Goal: Task Accomplishment & Management: Complete application form

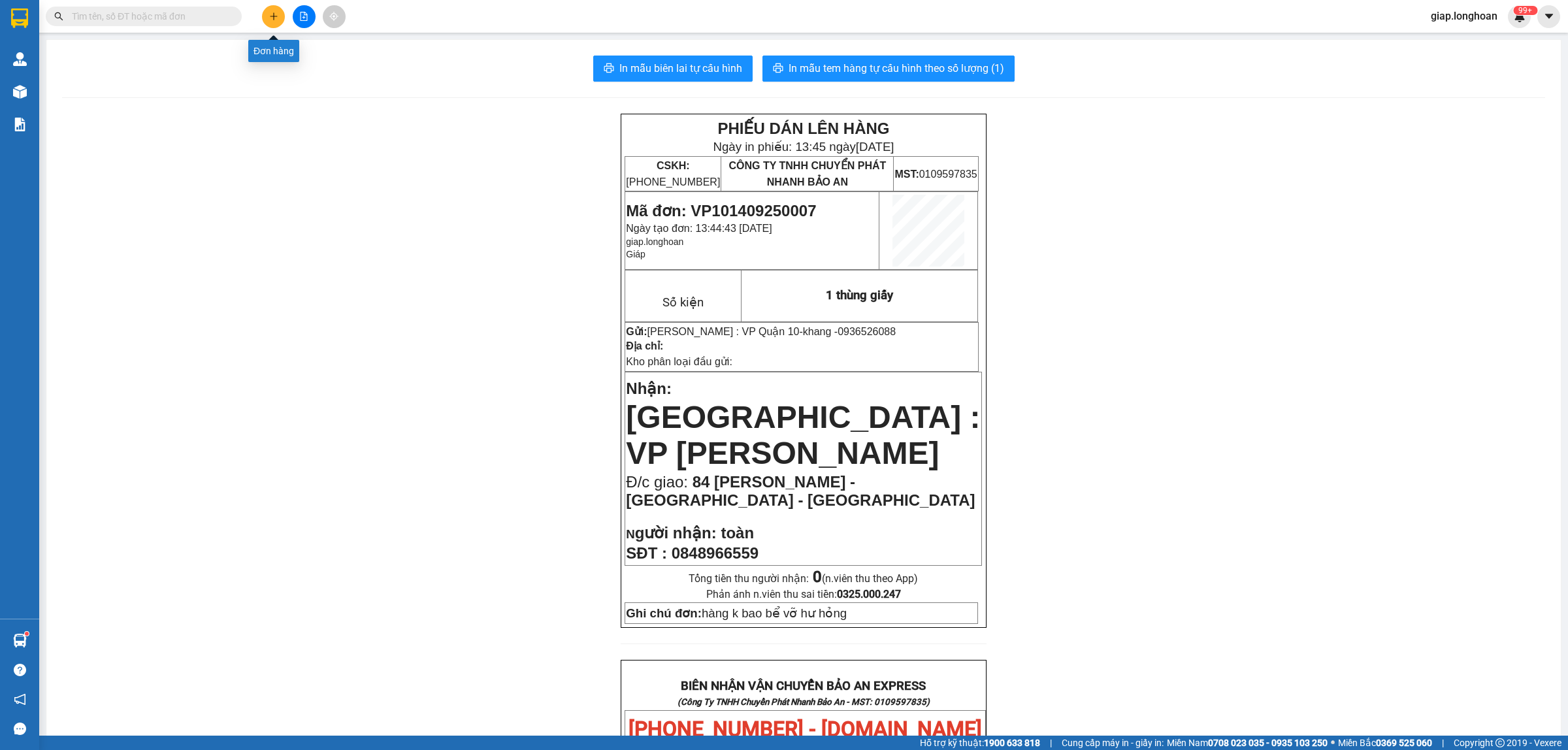
click at [264, 17] on button at bounding box center [273, 16] width 23 height 23
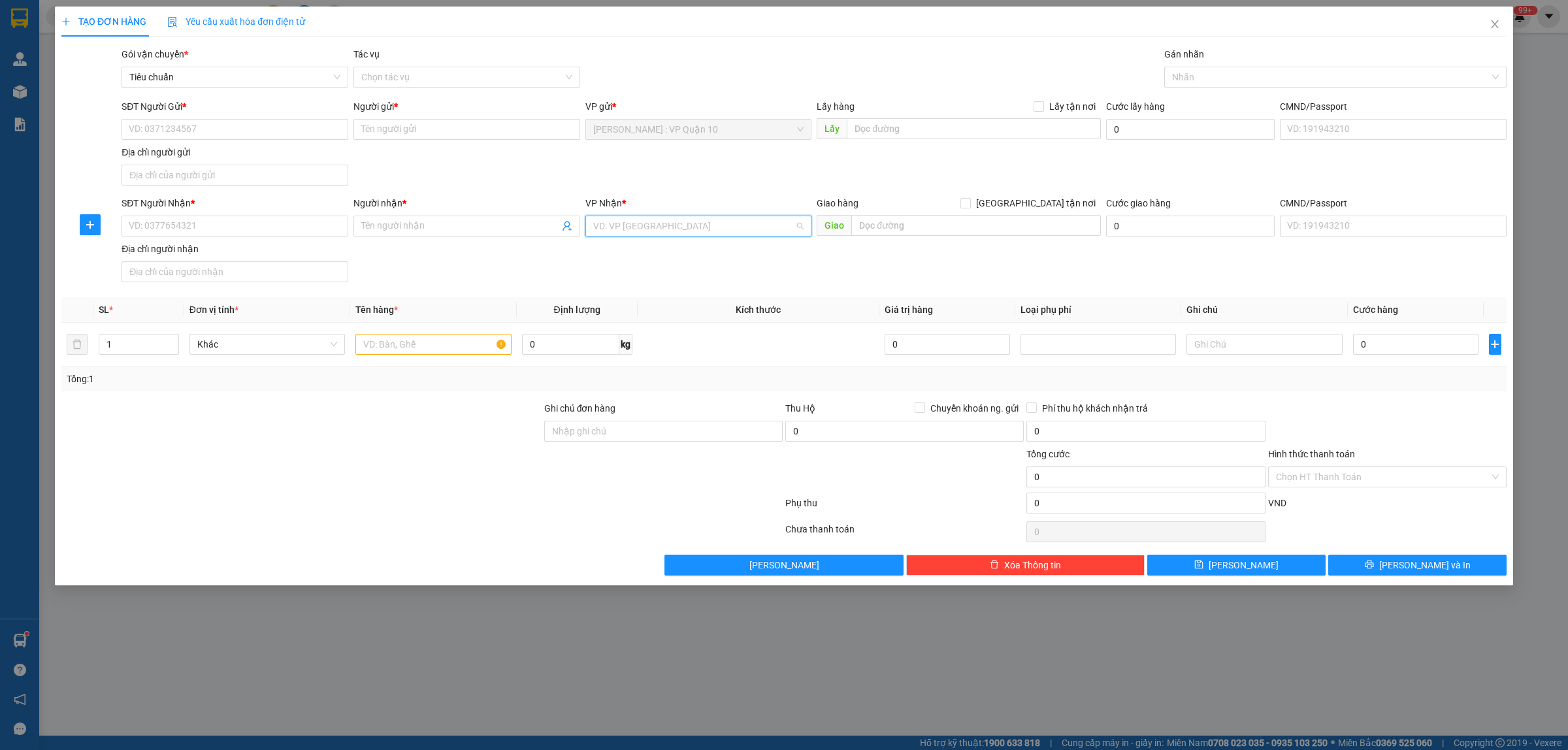
click at [635, 226] on input "search" at bounding box center [694, 226] width 202 height 20
type input "quảng bình"
click at [622, 260] on div "[GEOGRAPHIC_DATA]" at bounding box center [699, 253] width 227 height 21
click at [412, 341] on input "text" at bounding box center [433, 344] width 155 height 21
type input "1 bọc nilong xanh"
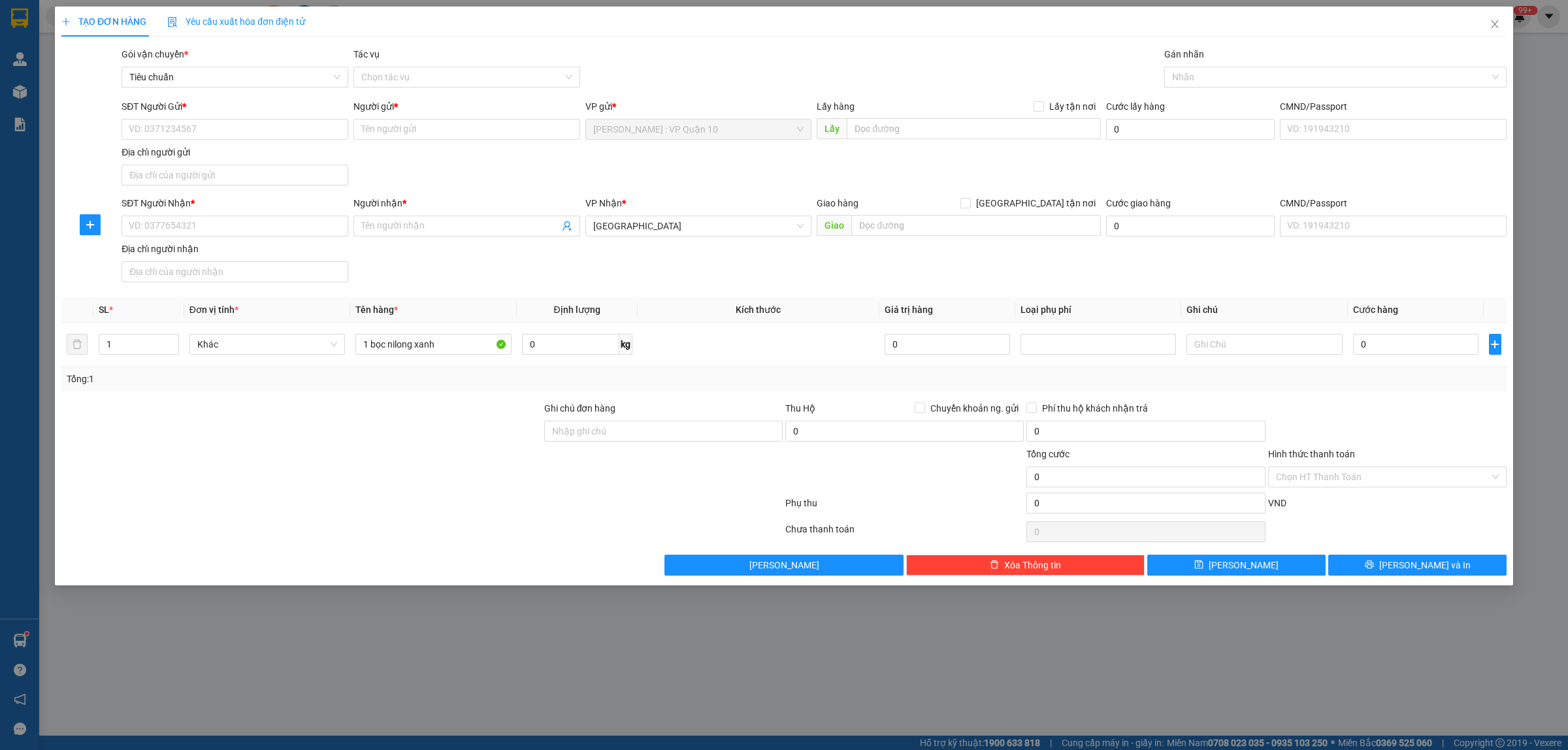
click at [458, 379] on div "Tổng: 1" at bounding box center [336, 379] width 538 height 15
click at [630, 431] on input "Ghi chú đơn hàng" at bounding box center [663, 431] width 238 height 21
type input "THU TIỀN THEO APP"
click at [667, 445] on div "Ghi chú đơn hàng THU TIỀN THEO APP" at bounding box center [663, 423] width 238 height 46
drag, startPoint x: 670, startPoint y: 446, endPoint x: 655, endPoint y: 438, distance: 17.0
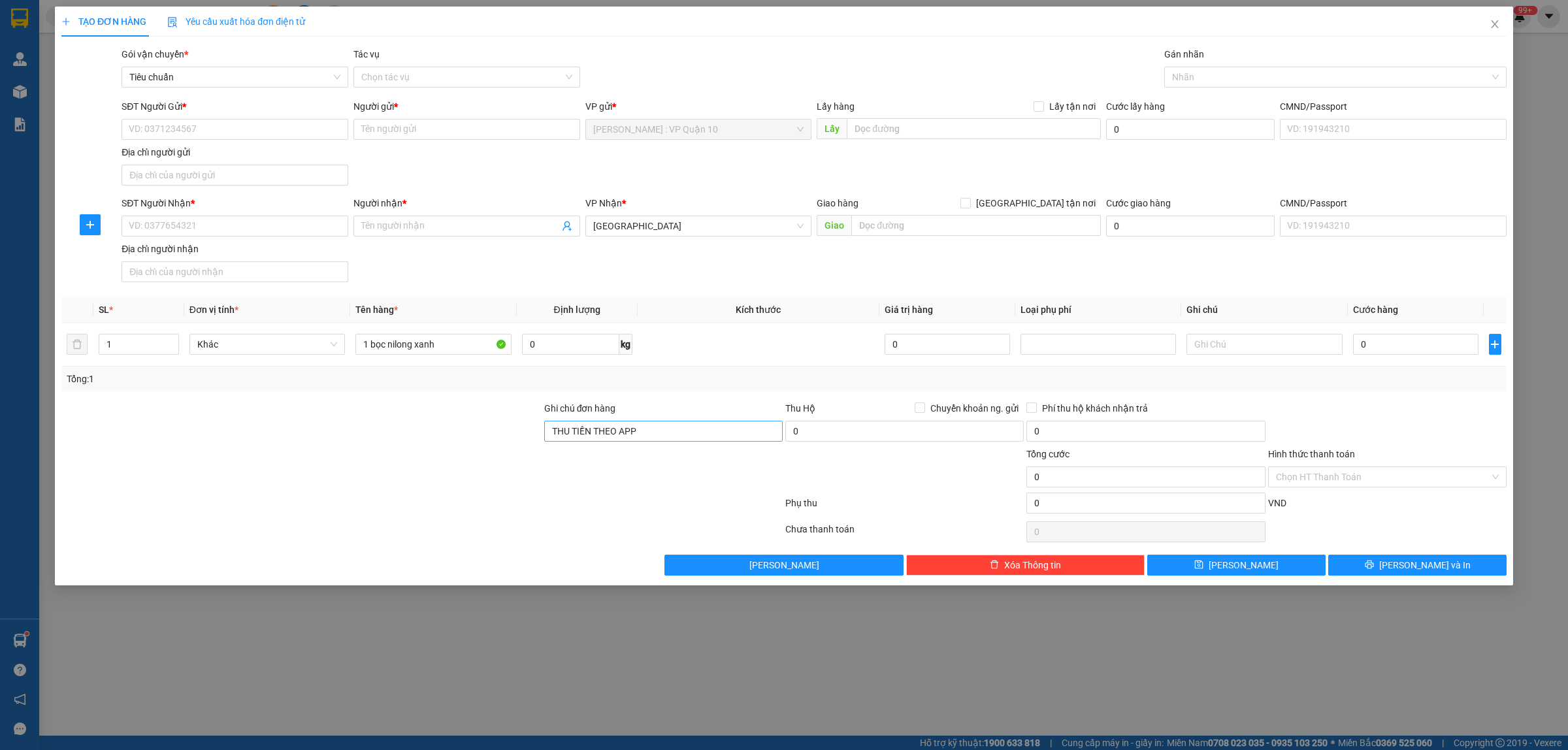
click at [660, 441] on div "Ghi chú đơn hàng THU TIỀN THEO APP" at bounding box center [663, 423] width 238 height 46
click at [644, 433] on input "THU TIỀN THEO APP" at bounding box center [663, 431] width 238 height 21
drag, startPoint x: 644, startPoint y: 433, endPoint x: 514, endPoint y: 430, distance: 130.0
click at [514, 431] on div "Ghi chú đơn hàng THU TIỀN THEO APP Thu Hộ Chuyển khoản ng. gửi 0 Phí thu hộ khá…" at bounding box center [784, 423] width 1448 height 46
click at [593, 431] on input "Ghi chú đơn hàng" at bounding box center [663, 431] width 238 height 21
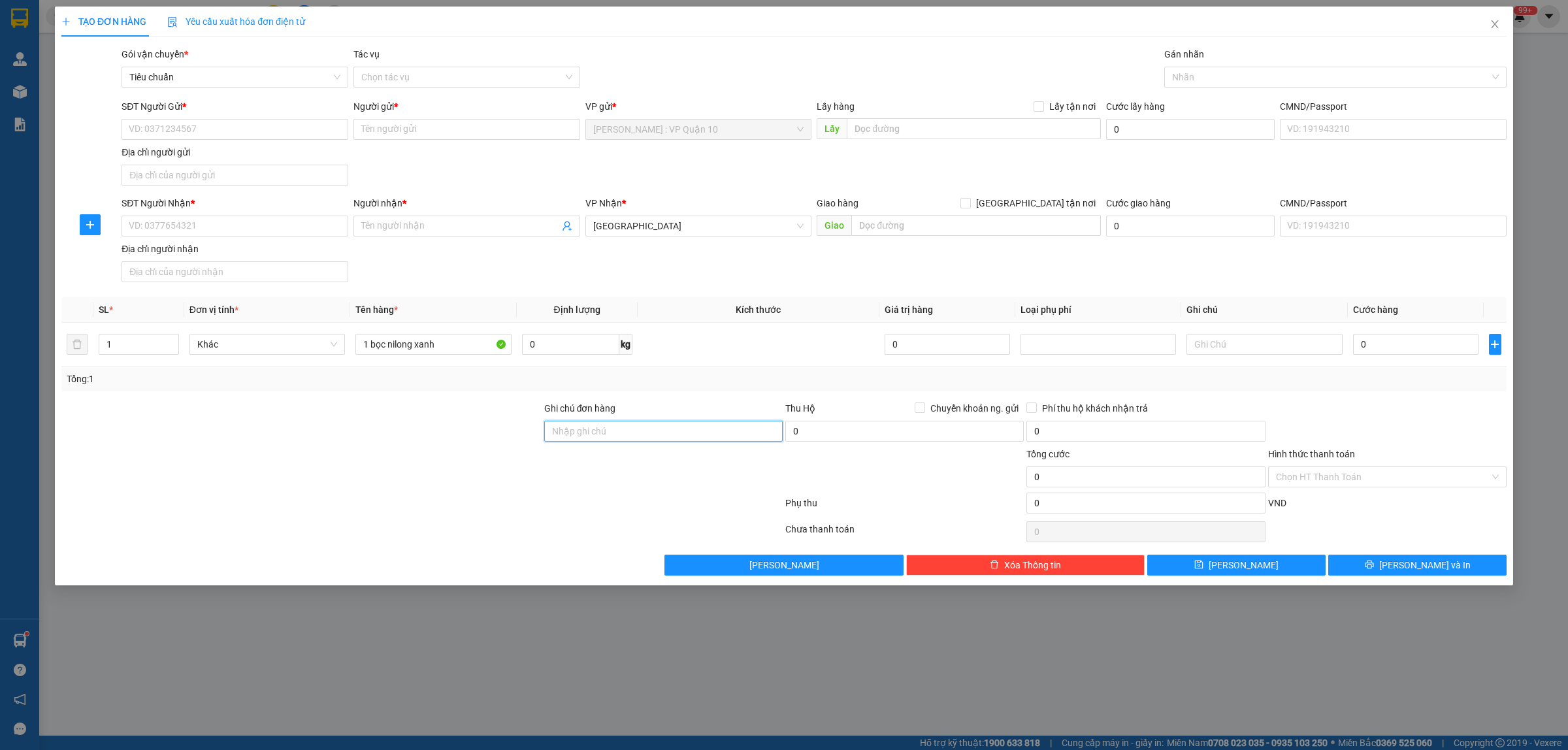
type input "hàng k bao bể vỡ hư hỏng"
click at [165, 219] on input "SĐT Người Nhận *" at bounding box center [235, 226] width 227 height 21
type input "0941678797"
click at [389, 224] on input "Người nhận *" at bounding box center [460, 226] width 198 height 15
type input "ah nam"
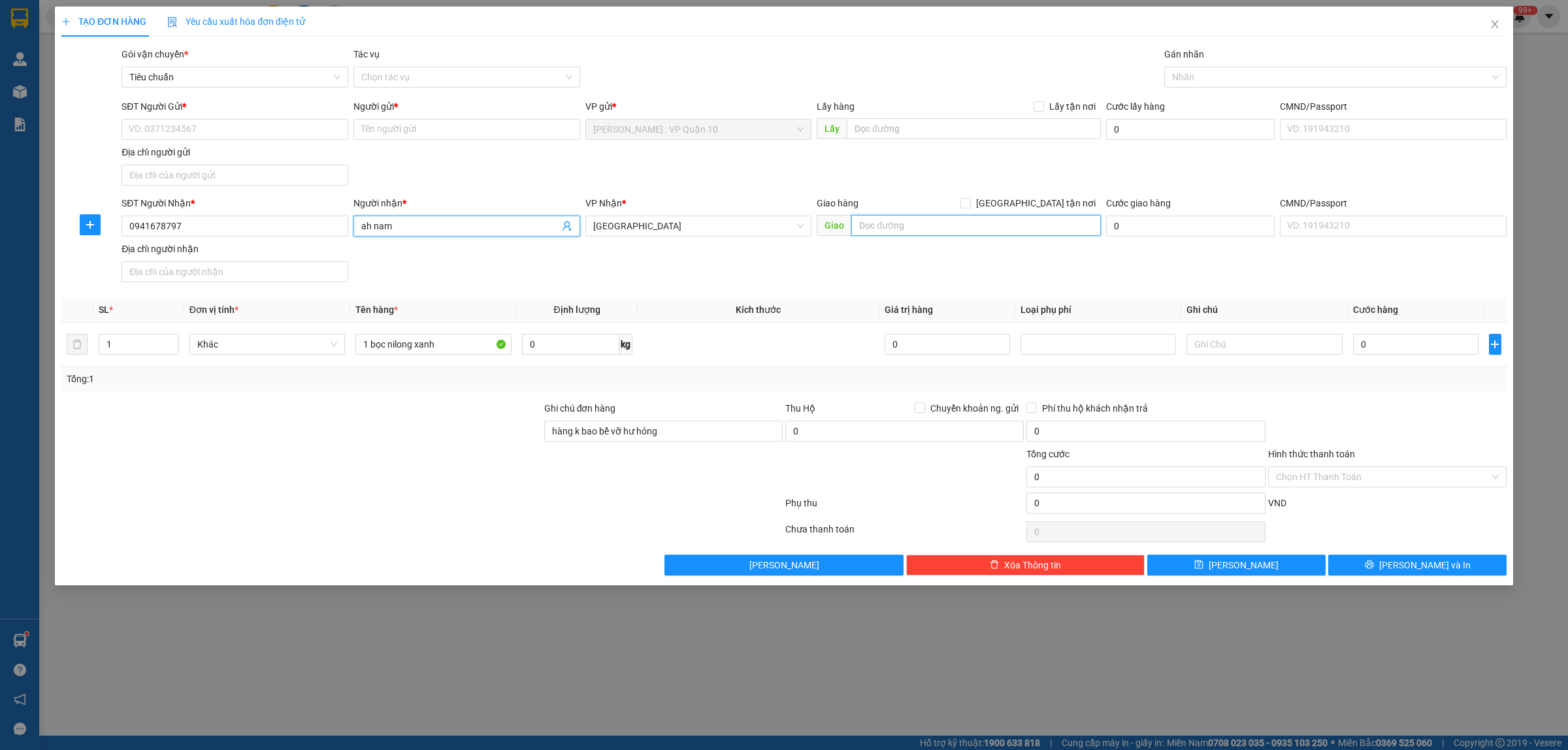
click at [889, 227] on input "text" at bounding box center [976, 225] width 250 height 21
paste input "TP [GEOGRAPHIC_DATA]: Đường tránh TP Đồng Hới giao với đường [PERSON_NAME]"
type input "TP [GEOGRAPHIC_DATA]: Đường tránh TP Đồng Hới giao với đường [PERSON_NAME]"
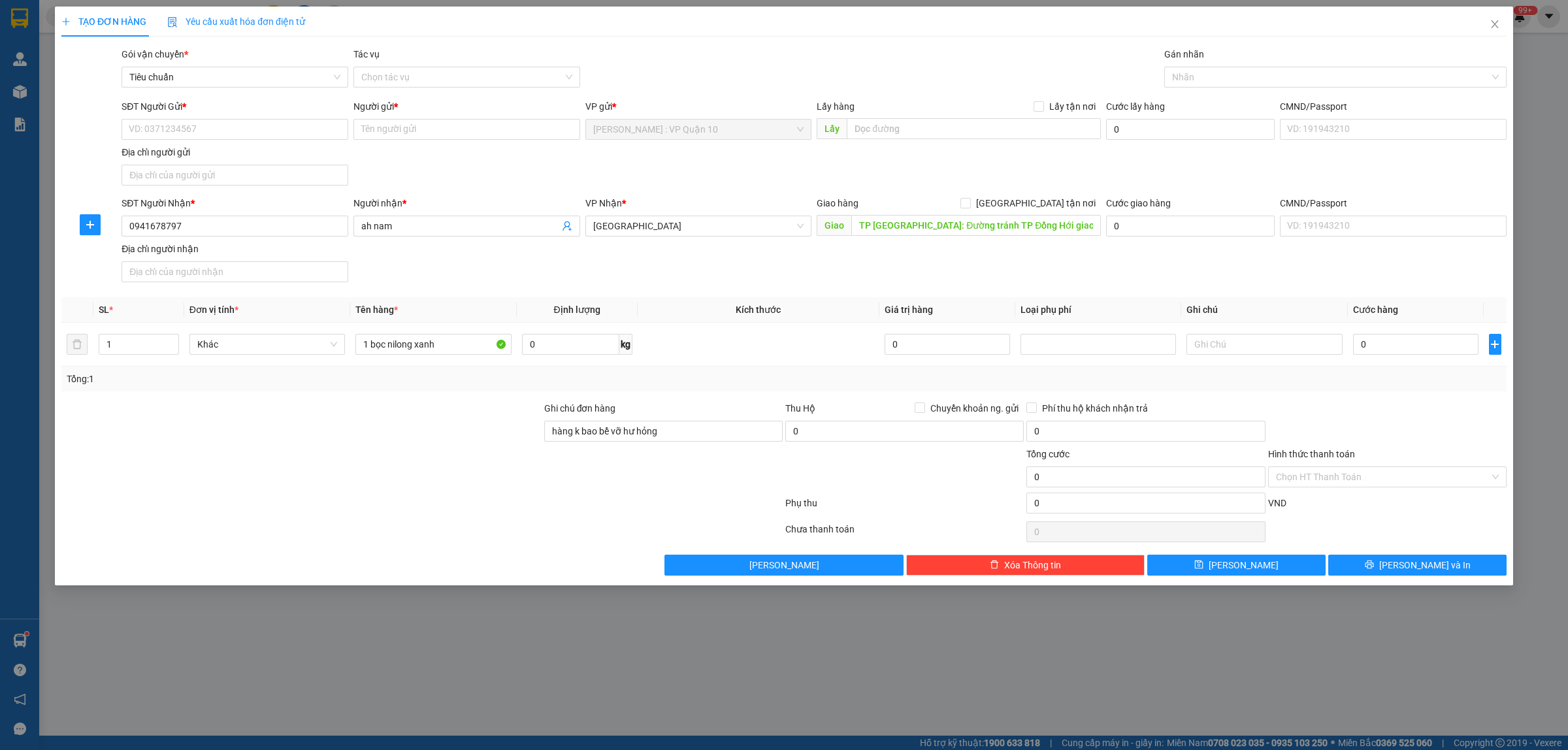
click at [355, 459] on div at bounding box center [301, 469] width 483 height 46
click at [1000, 570] on button "Xóa Thông tin" at bounding box center [1025, 565] width 238 height 21
